Goal: Transaction & Acquisition: Purchase product/service

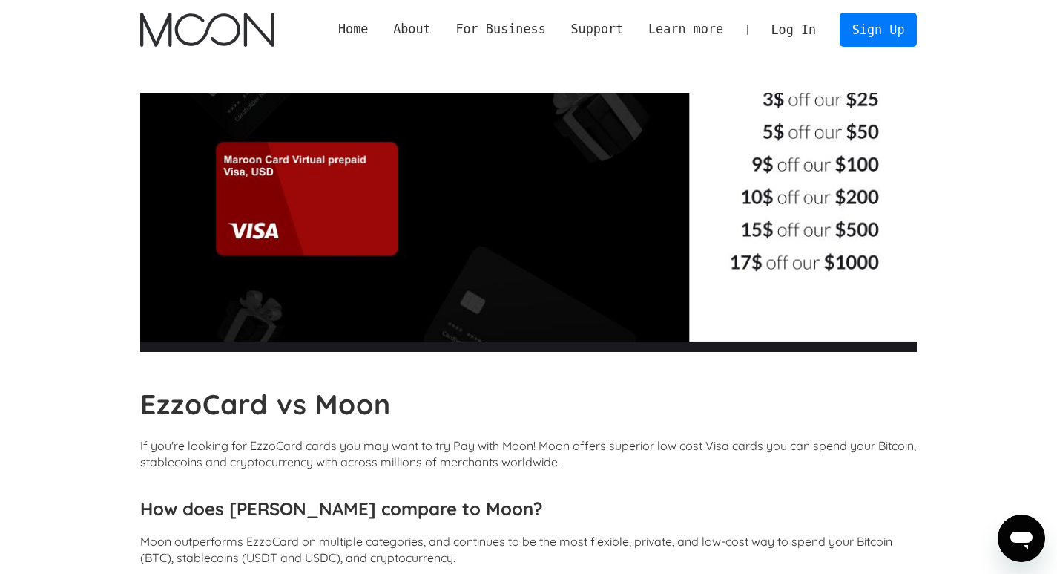
click at [801, 39] on link "Log In" at bounding box center [794, 29] width 70 height 33
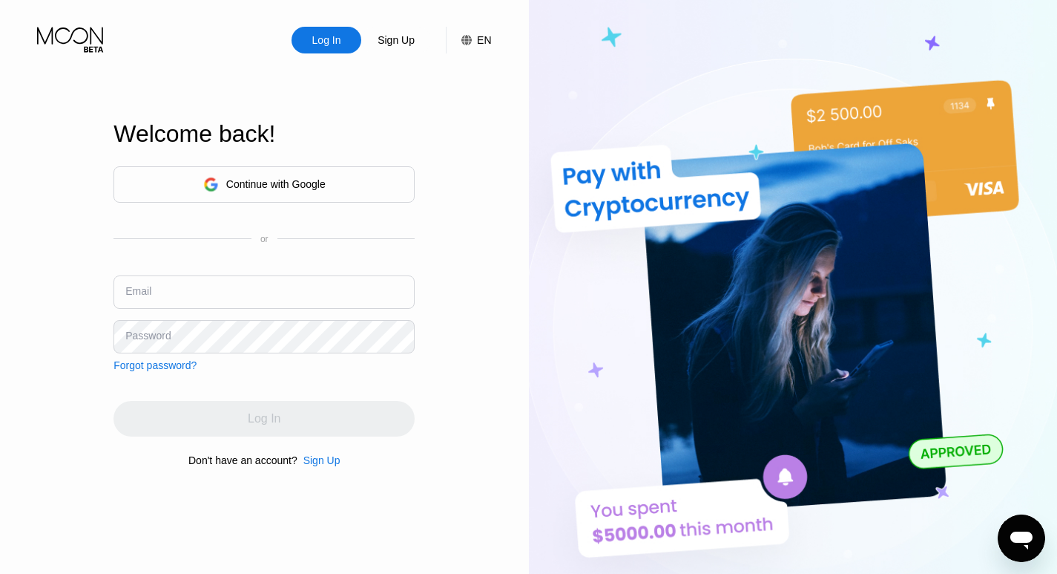
click at [228, 280] on input "text" at bounding box center [264, 291] width 301 height 33
click at [219, 295] on input "text" at bounding box center [264, 291] width 301 height 33
click at [325, 304] on input "text" at bounding box center [264, 291] width 301 height 33
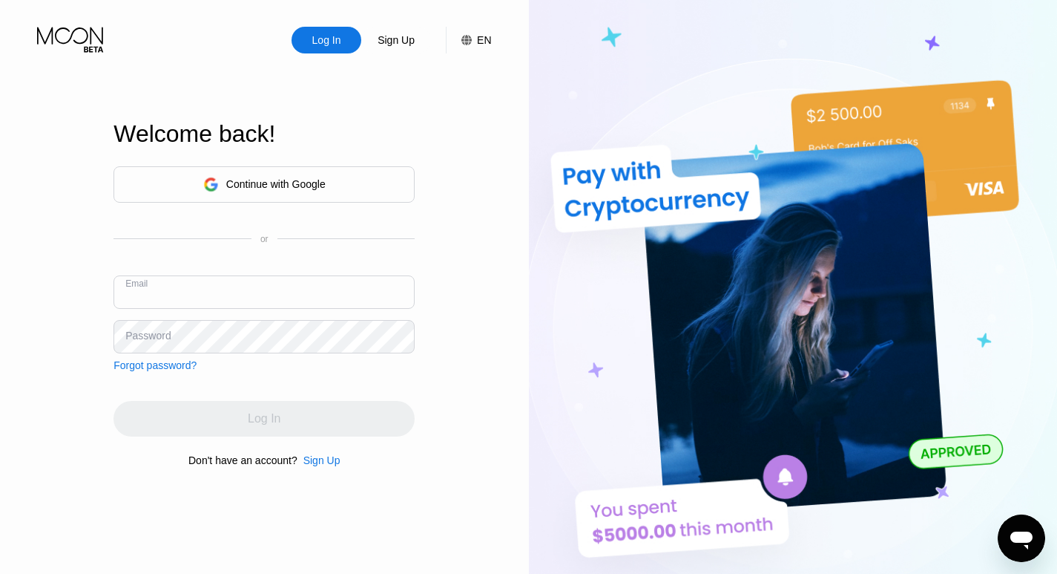
paste input "uwed026@gmail.com"
type input "uwed026@gmail.com"
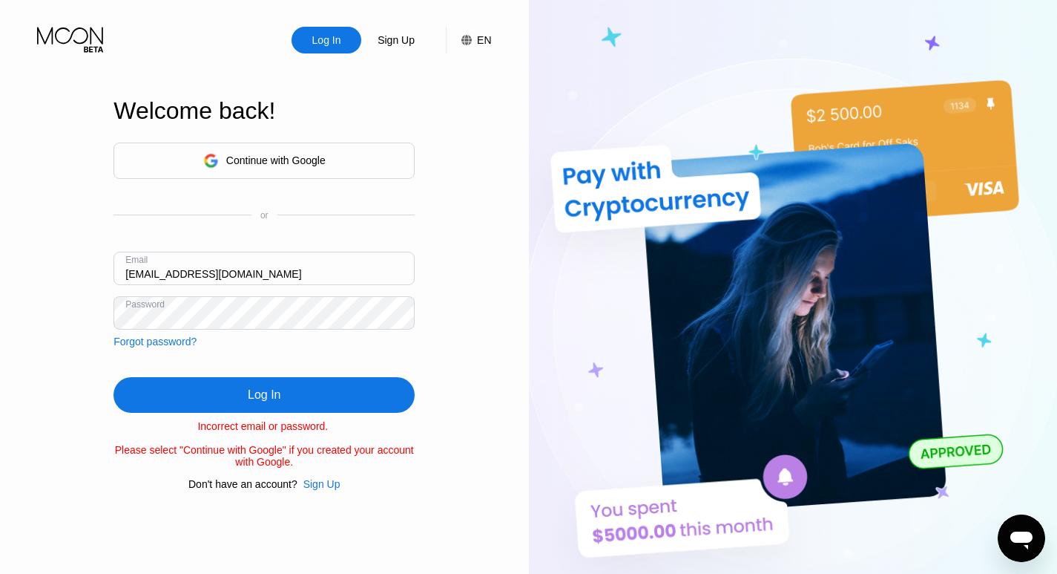
click at [257, 393] on div "Log In" at bounding box center [264, 394] width 33 height 15
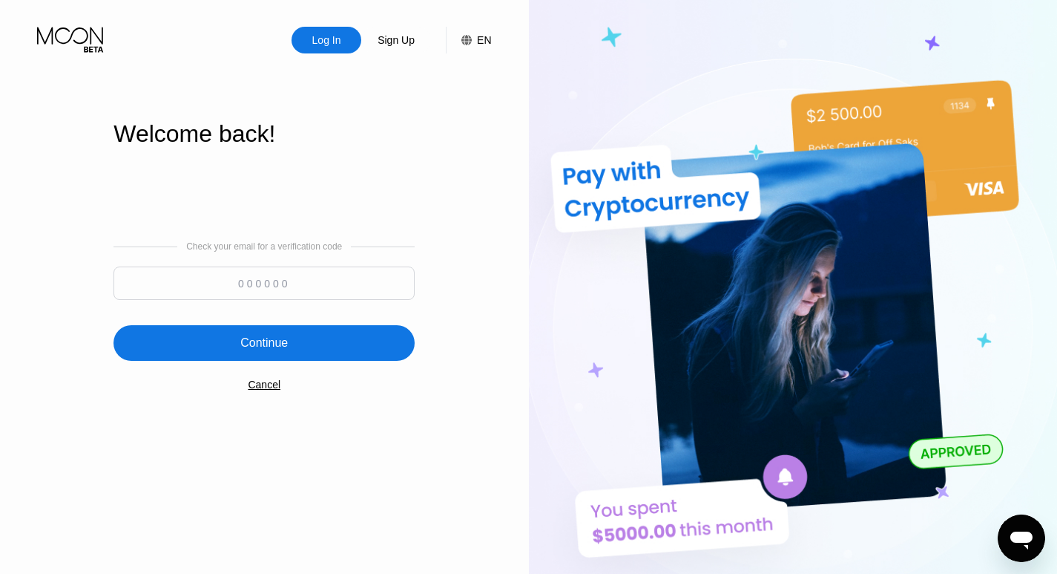
click at [223, 285] on input at bounding box center [264, 282] width 301 height 33
type input "567836"
click at [280, 350] on div "Continue" at bounding box center [263, 342] width 47 height 15
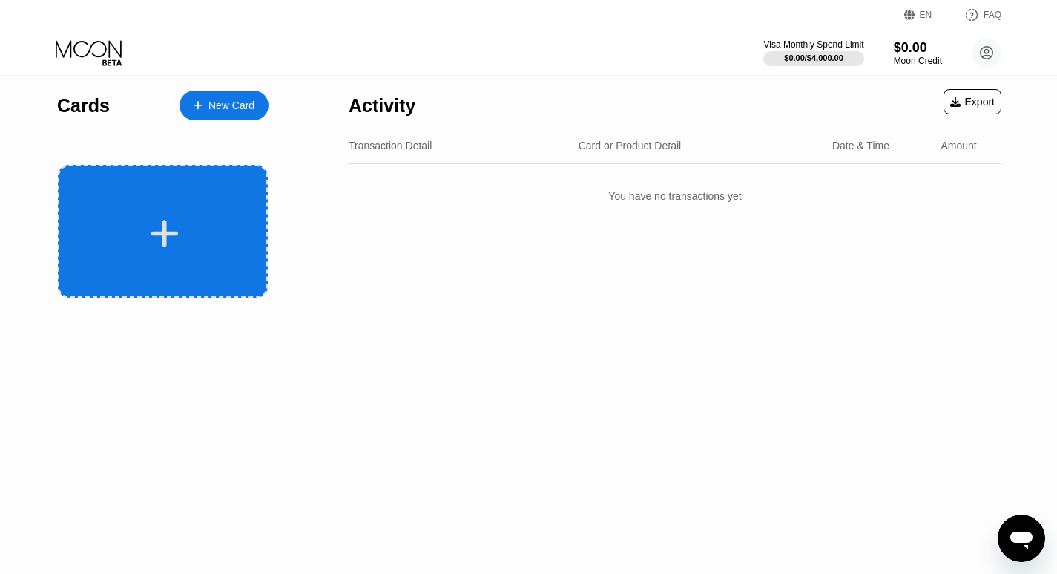
click at [211, 225] on div at bounding box center [165, 233] width 184 height 33
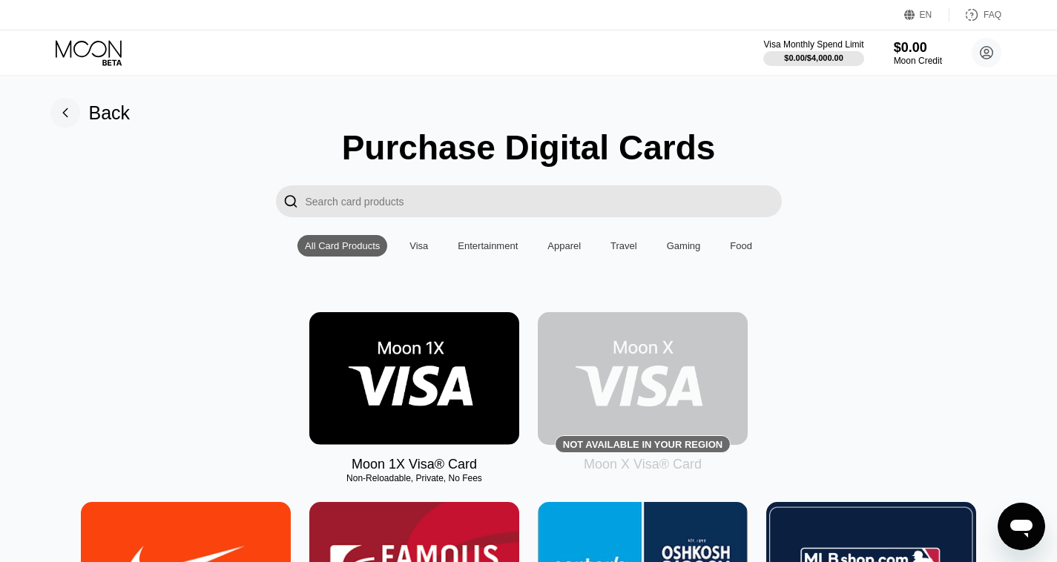
click at [375, 387] on img at bounding box center [414, 378] width 210 height 133
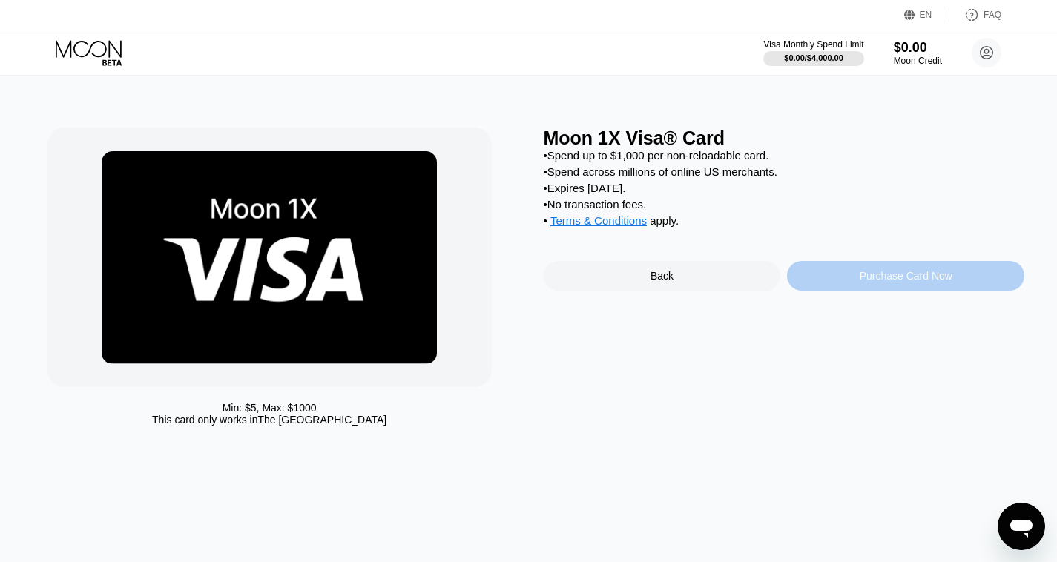
click at [947, 282] on div "Purchase Card Now" at bounding box center [906, 276] width 93 height 12
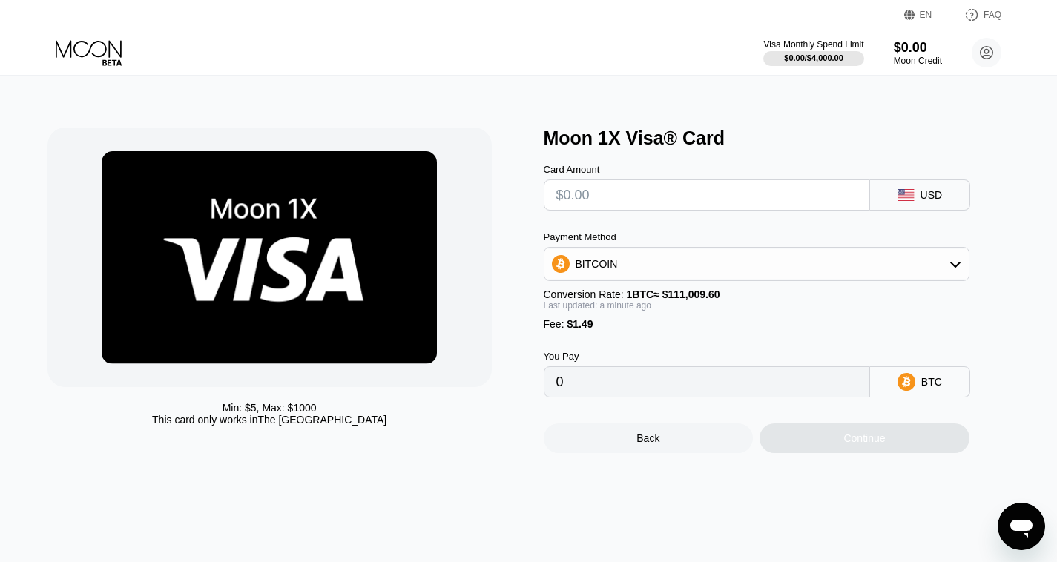
click at [749, 196] on input "text" at bounding box center [706, 195] width 301 height 30
type input "$50"
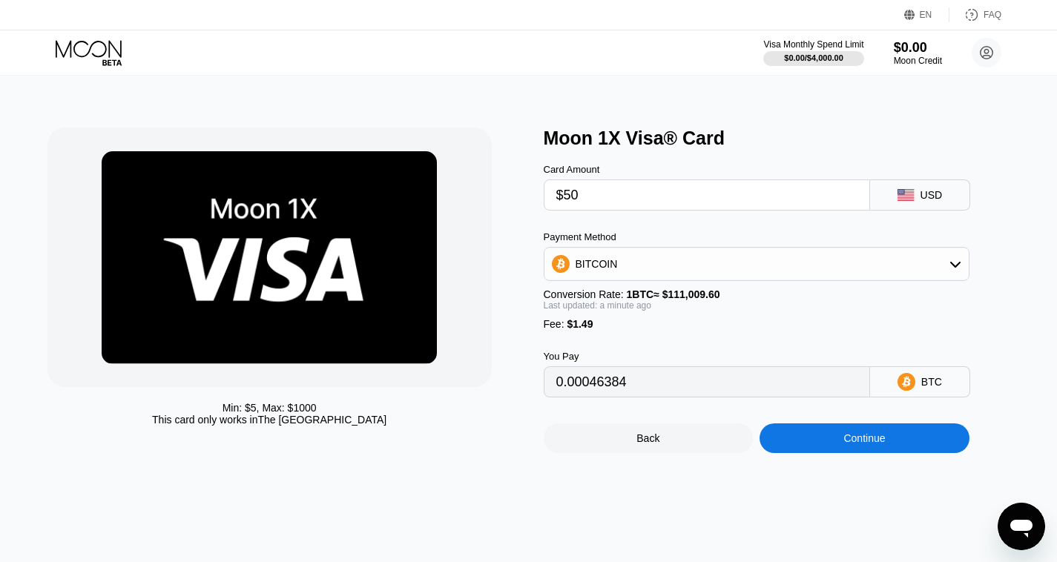
type input "0.00046384"
type input "$50"
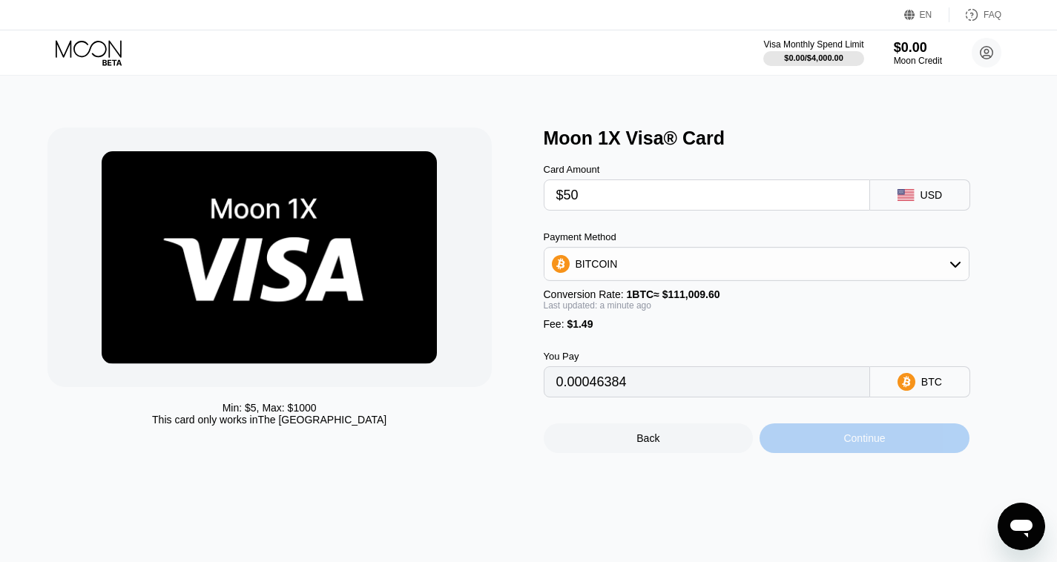
click at [847, 444] on div "Continue" at bounding box center [865, 439] width 42 height 12
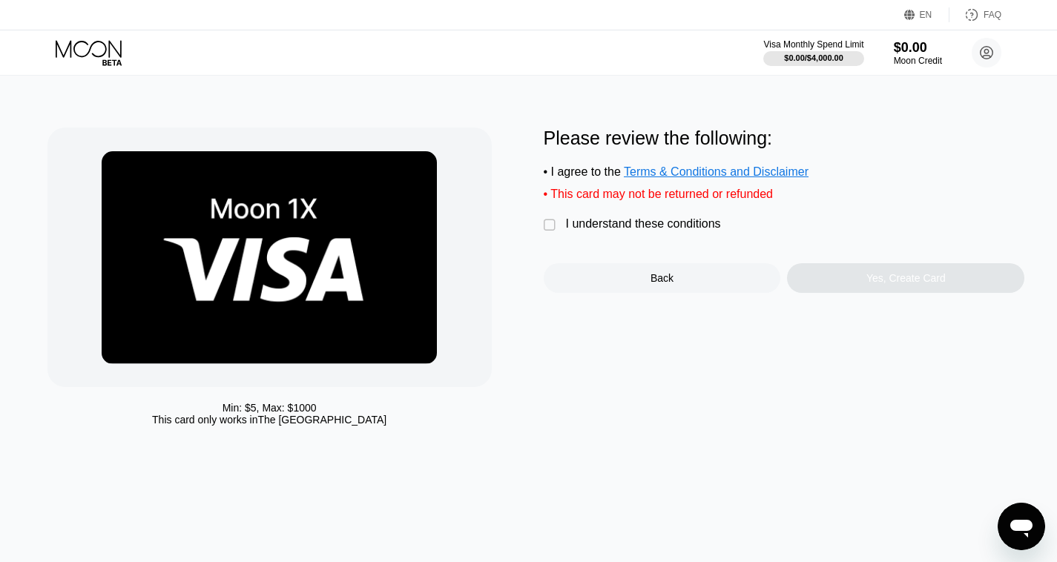
click at [545, 231] on div "" at bounding box center [551, 225] width 15 height 15
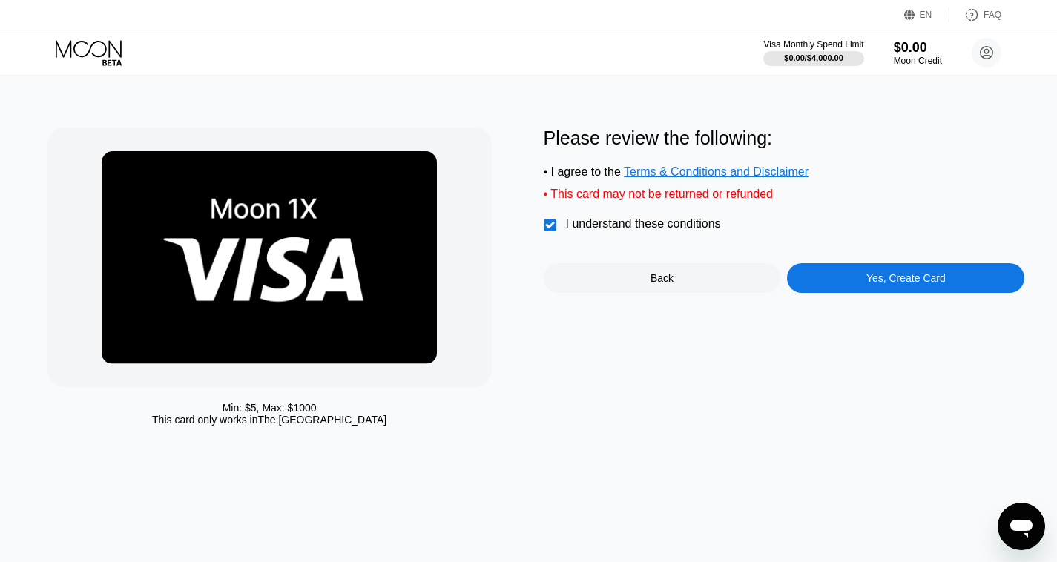
click at [890, 284] on div "Yes, Create Card" at bounding box center [906, 278] width 79 height 12
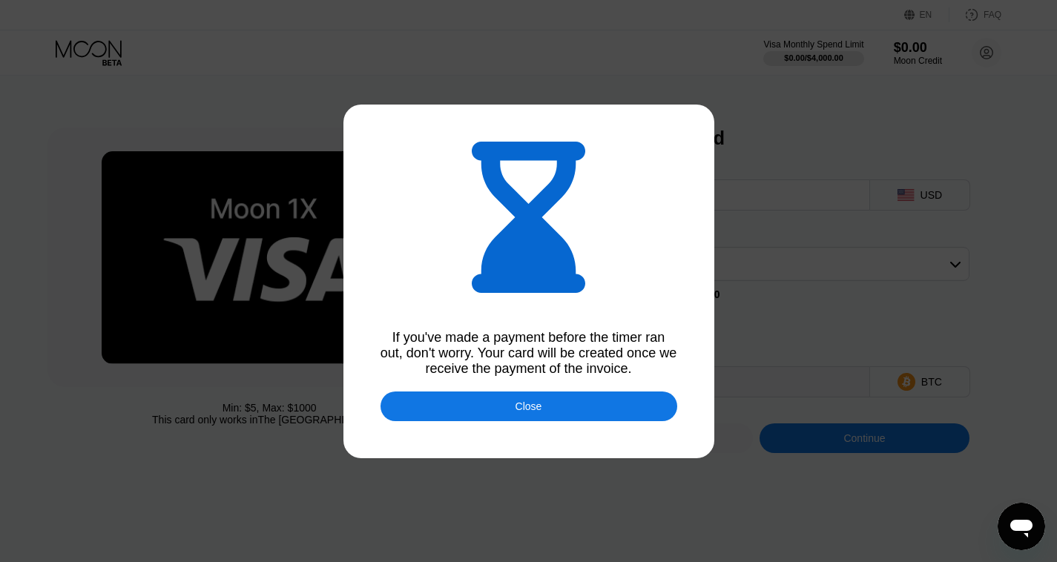
click at [544, 409] on div "Close" at bounding box center [529, 407] width 297 height 30
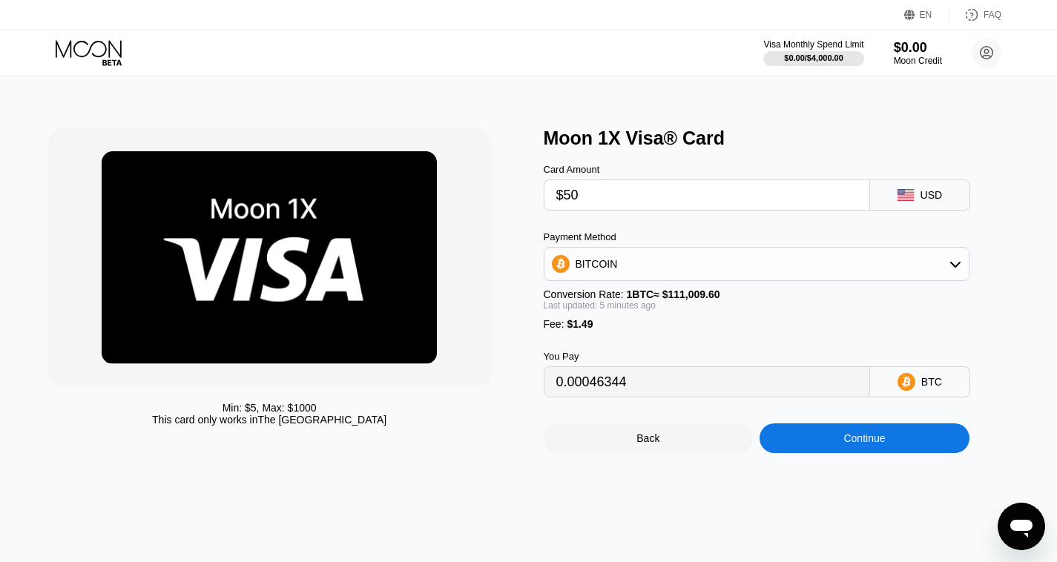
type input "0.00046344"
click at [981, 49] on circle at bounding box center [987, 53] width 30 height 30
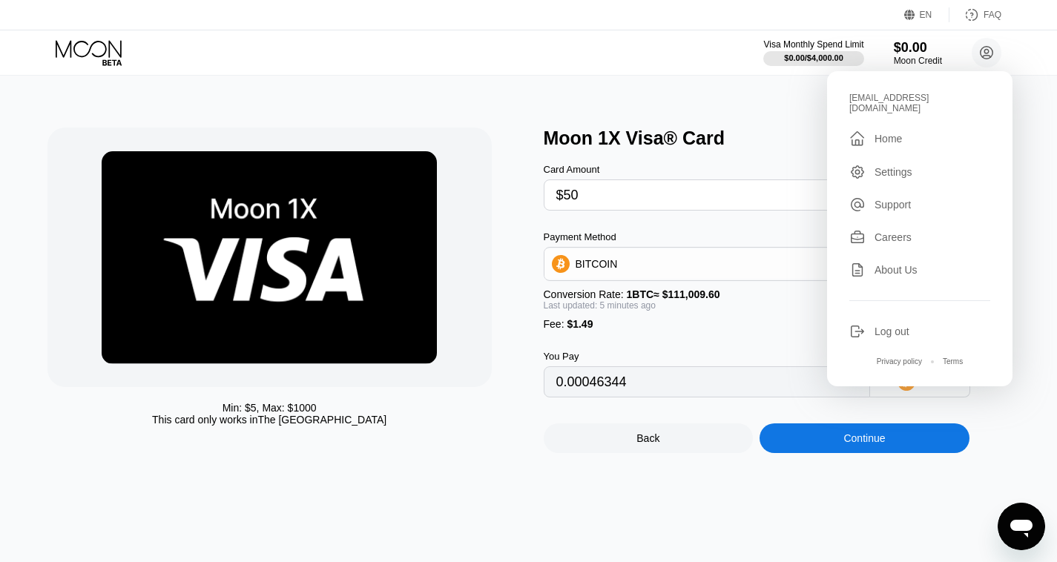
click at [903, 333] on div "uwed026@gmail.com  Home Settings Support Careers About Us Log out Privacy poli…" at bounding box center [919, 228] width 185 height 315
click at [900, 326] on div "Log out" at bounding box center [892, 332] width 35 height 12
